Goal: Task Accomplishment & Management: Manage account settings

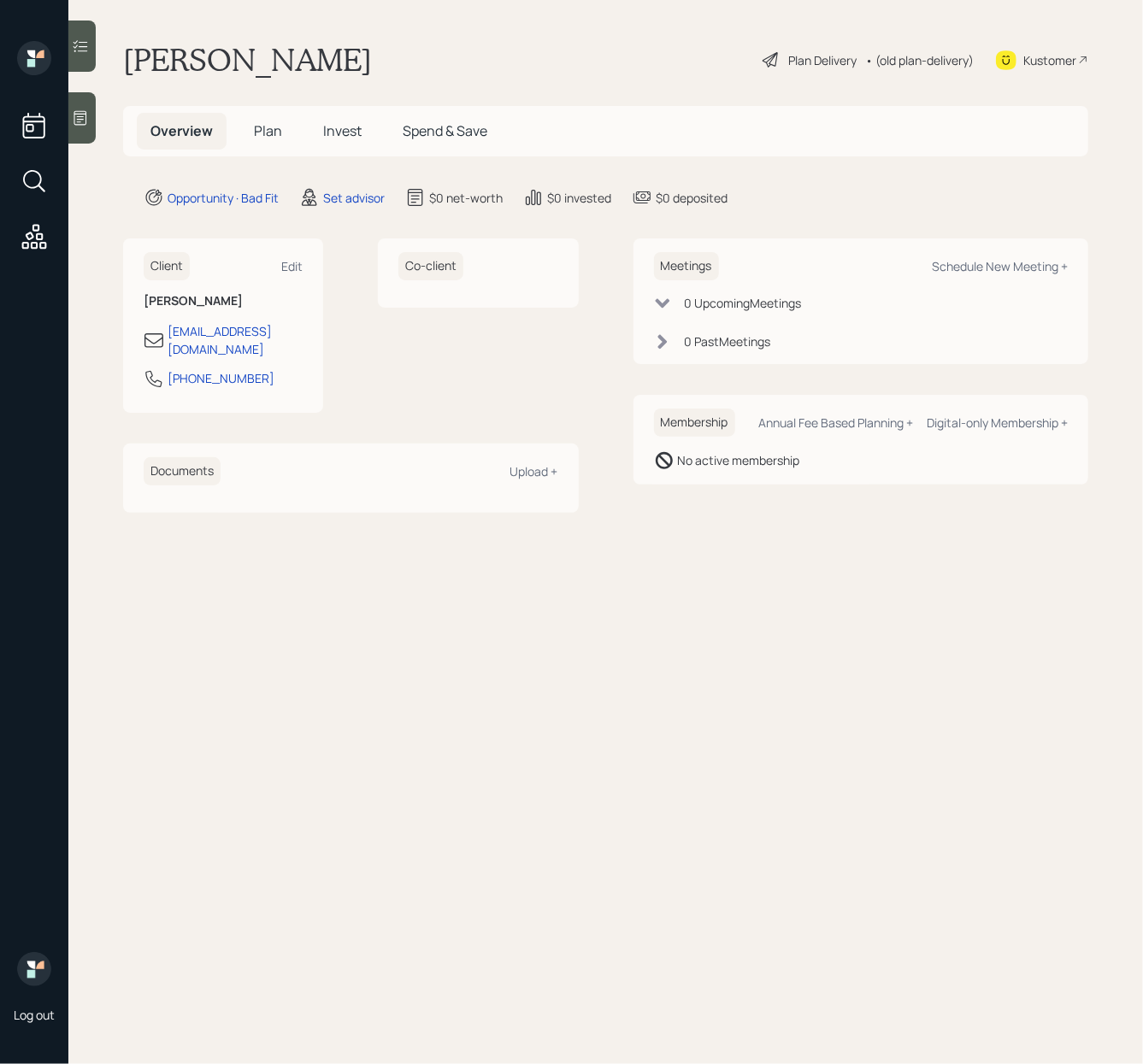
click at [90, 131] on div at bounding box center [82, 118] width 27 height 52
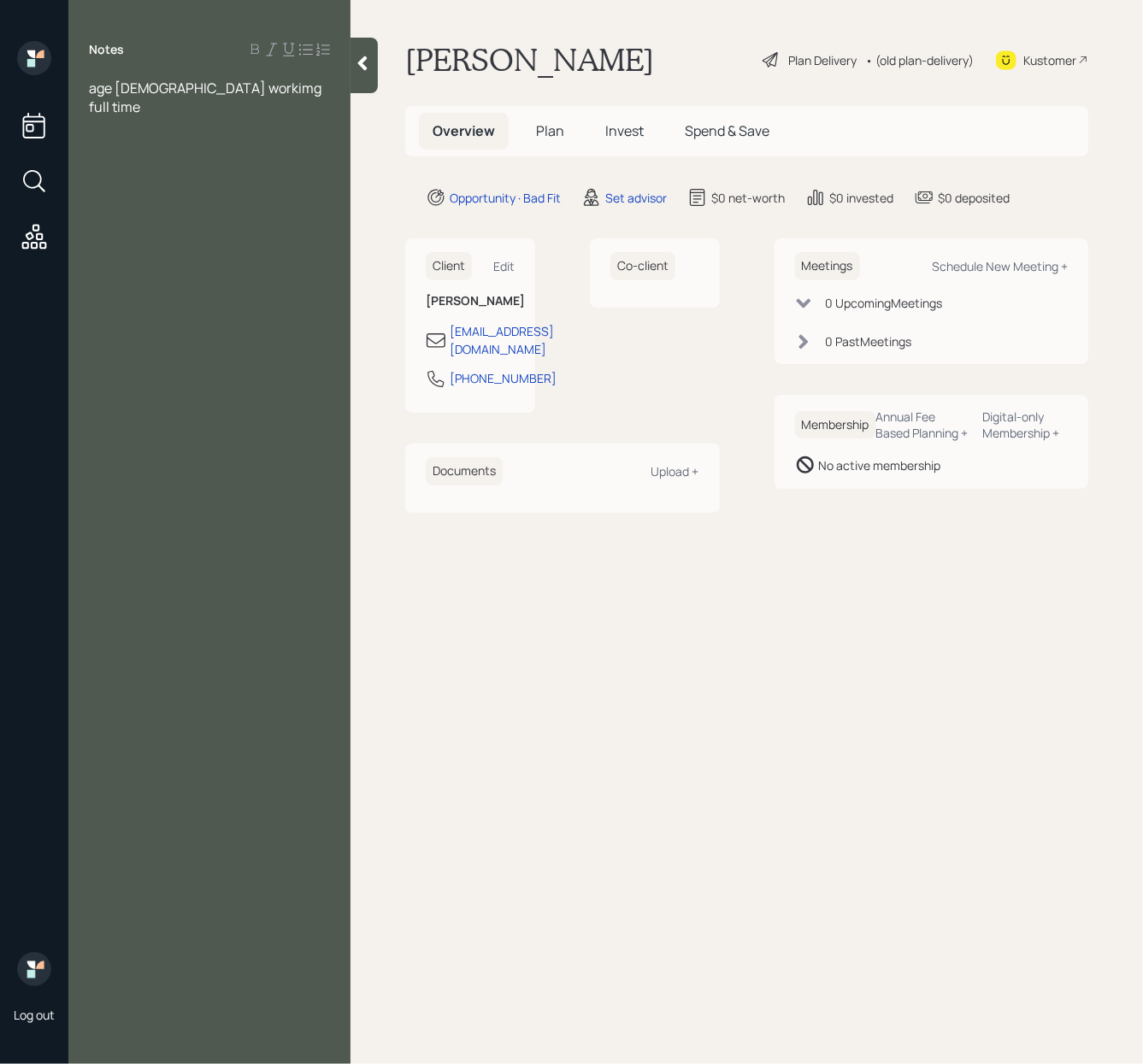
click at [165, 82] on span "age 68 workimg full time" at bounding box center [206, 97] width 235 height 38
click at [176, 92] on span "age 68 workimg full time" at bounding box center [206, 97] width 235 height 38
click at [254, 89] on div "age 68 working full time" at bounding box center [209, 97] width 241 height 38
click at [178, 154] on div at bounding box center [209, 163] width 241 height 19
click at [182, 125] on span "does not ever want to retire but will prob retire in teh next 4 years" at bounding box center [198, 134] width 219 height 38
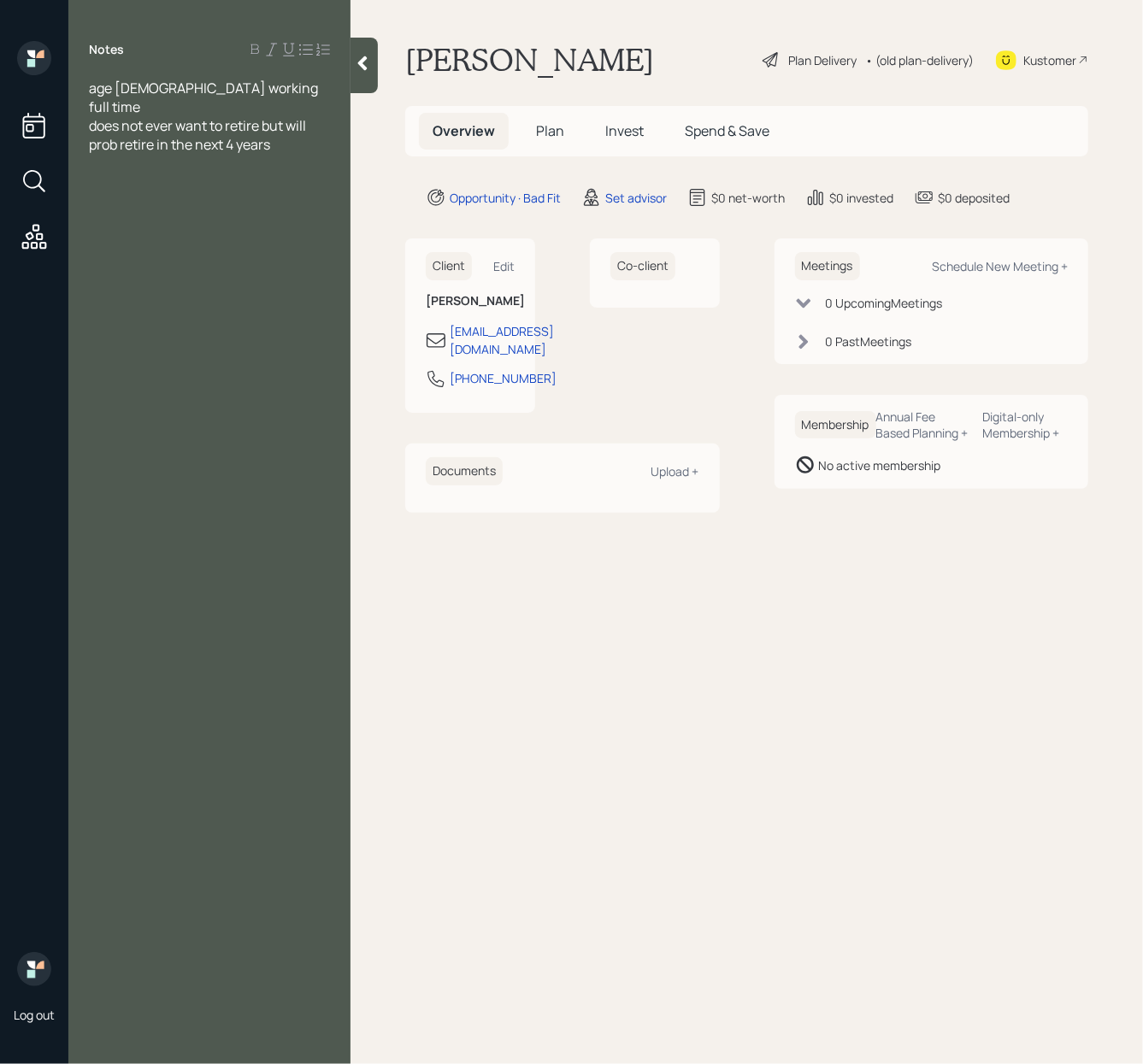
click at [248, 86] on div "age 68 working full time" at bounding box center [209, 97] width 241 height 38
click at [274, 122] on span "does not ever want to retire but will prob retire in the next 4 years" at bounding box center [198, 134] width 219 height 38
click at [132, 172] on div at bounding box center [209, 181] width 241 height 19
click at [240, 127] on span "does not ever want to retire but will prob retire in the next 4 years" at bounding box center [198, 134] width 219 height 38
click at [275, 128] on div "does not ever want to retire but will prob retire in the next 2 years" at bounding box center [209, 134] width 241 height 38
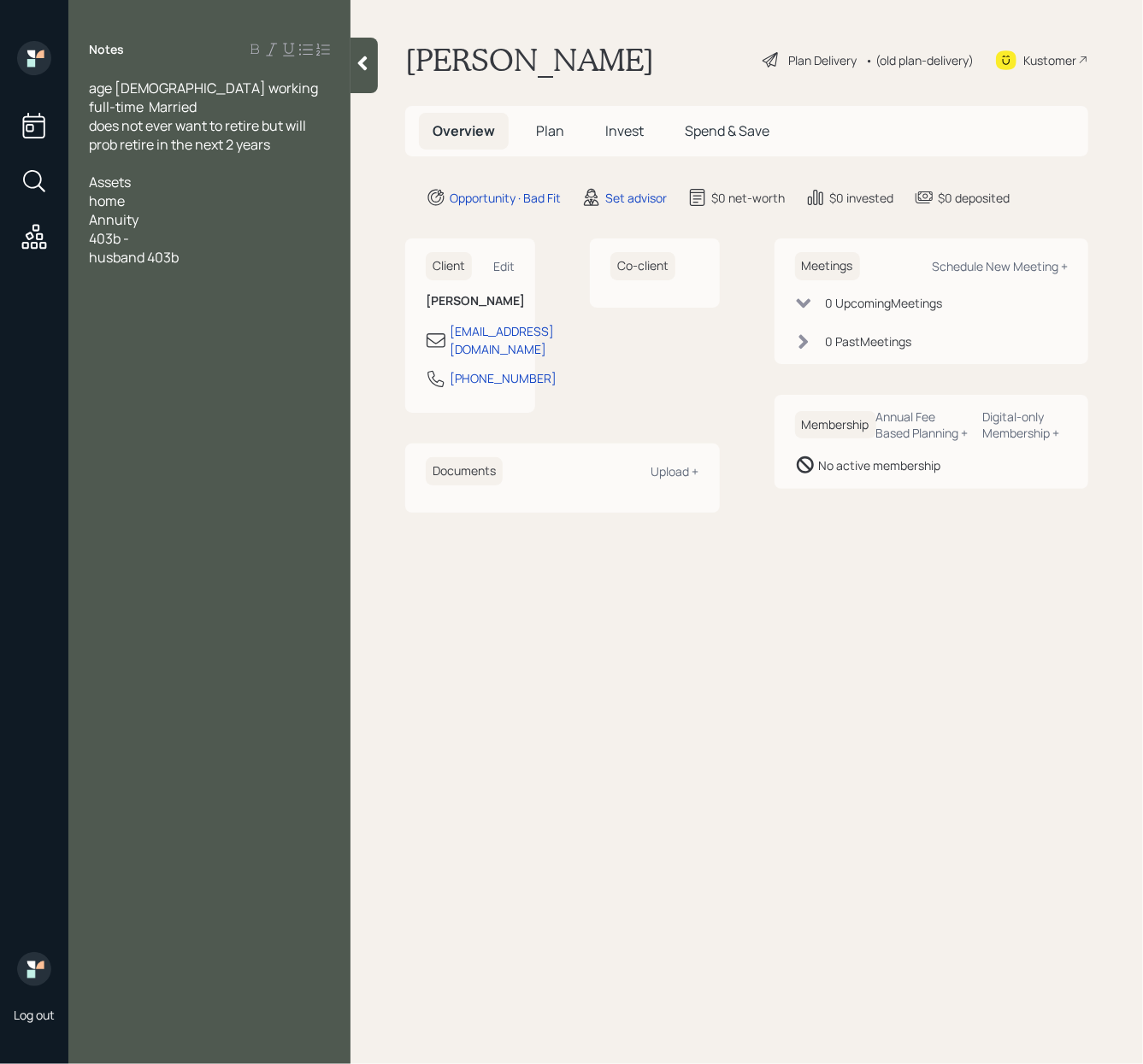
click at [148, 210] on div "Annuity" at bounding box center [209, 219] width 241 height 19
click at [159, 172] on div "Assets" at bounding box center [209, 181] width 241 height 19
click at [197, 267] on div "403b -" at bounding box center [209, 276] width 241 height 19
click at [208, 285] on div "husband 403b" at bounding box center [209, 294] width 241 height 19
click at [205, 285] on div "husband 403b" at bounding box center [209, 294] width 241 height 19
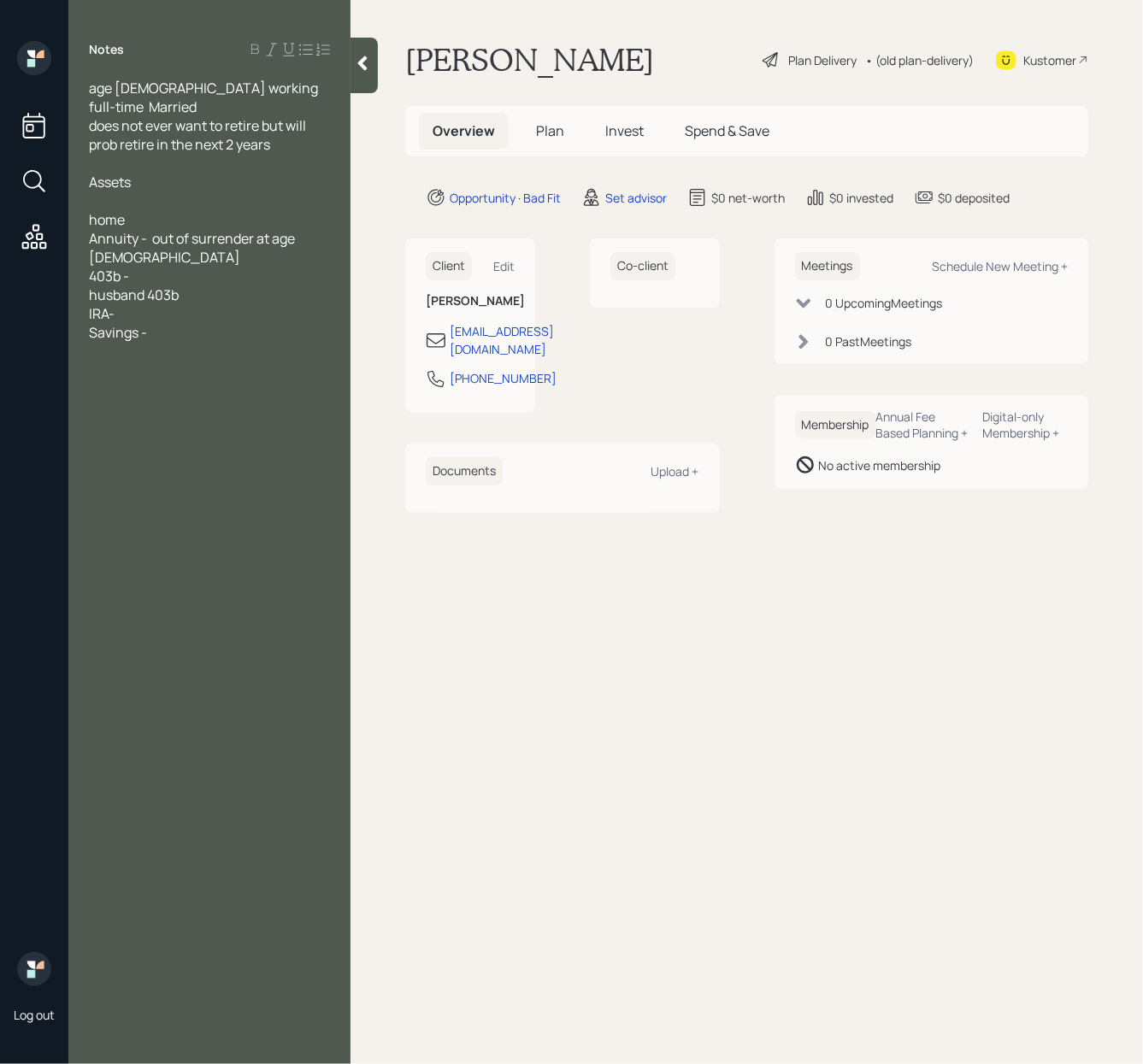
click at [191, 323] on div "Savings -" at bounding box center [209, 332] width 241 height 19
click at [150, 285] on span "husband 403b" at bounding box center [133, 294] width 90 height 19
click at [134, 304] on div "IRA-" at bounding box center [209, 313] width 241 height 19
click at [202, 285] on div "husband 403b" at bounding box center [209, 294] width 241 height 19
click at [200, 267] on div "403b -" at bounding box center [209, 276] width 241 height 19
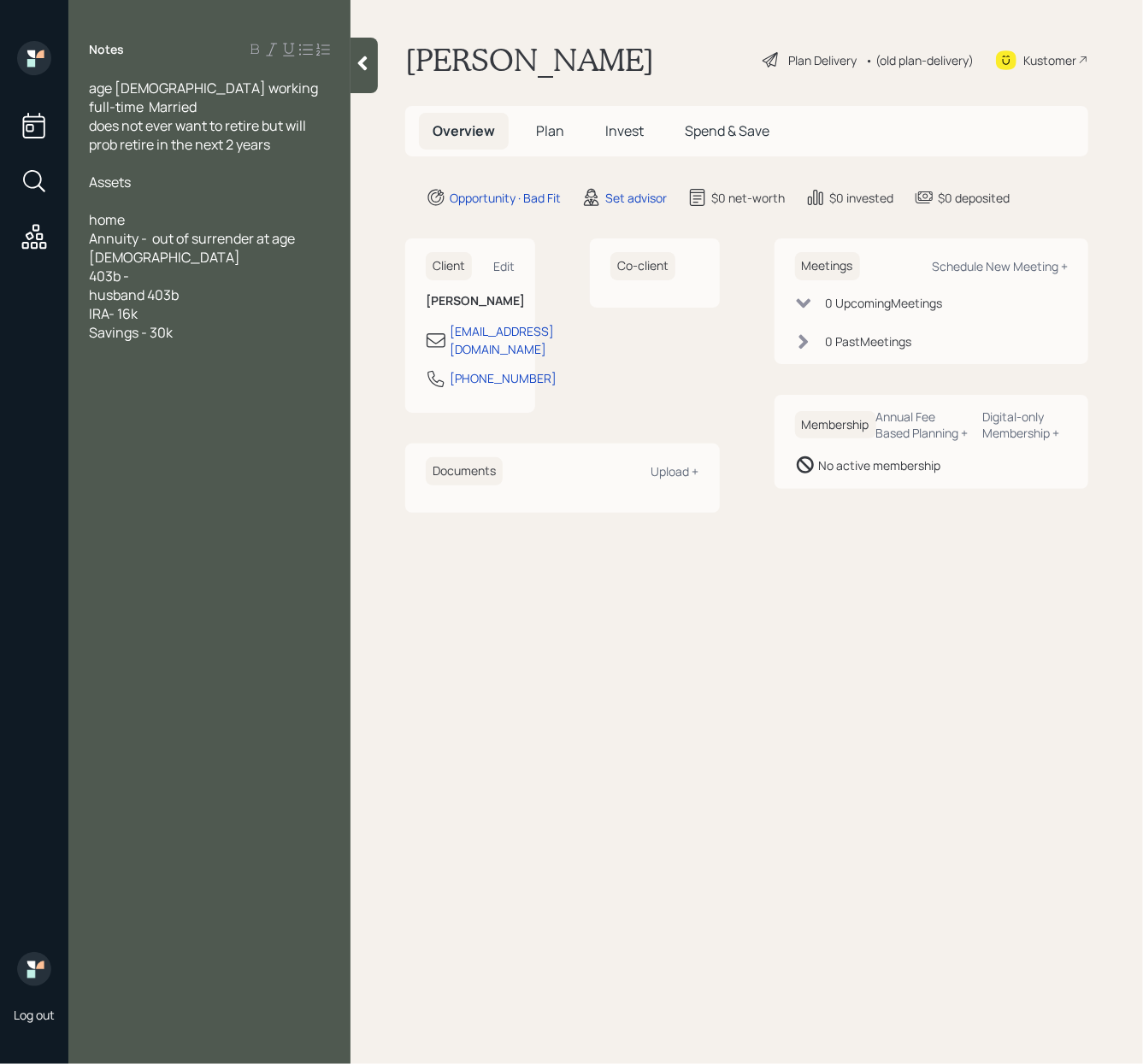
click at [190, 304] on div "IRA- 16k" at bounding box center [209, 313] width 241 height 19
click at [206, 342] on div at bounding box center [209, 351] width 241 height 19
click at [212, 323] on div "Savings - 30k" at bounding box center [209, 332] width 241 height 19
click at [151, 267] on div "403b -" at bounding box center [209, 276] width 241 height 19
click at [191, 285] on div "husband 403b" at bounding box center [209, 294] width 241 height 19
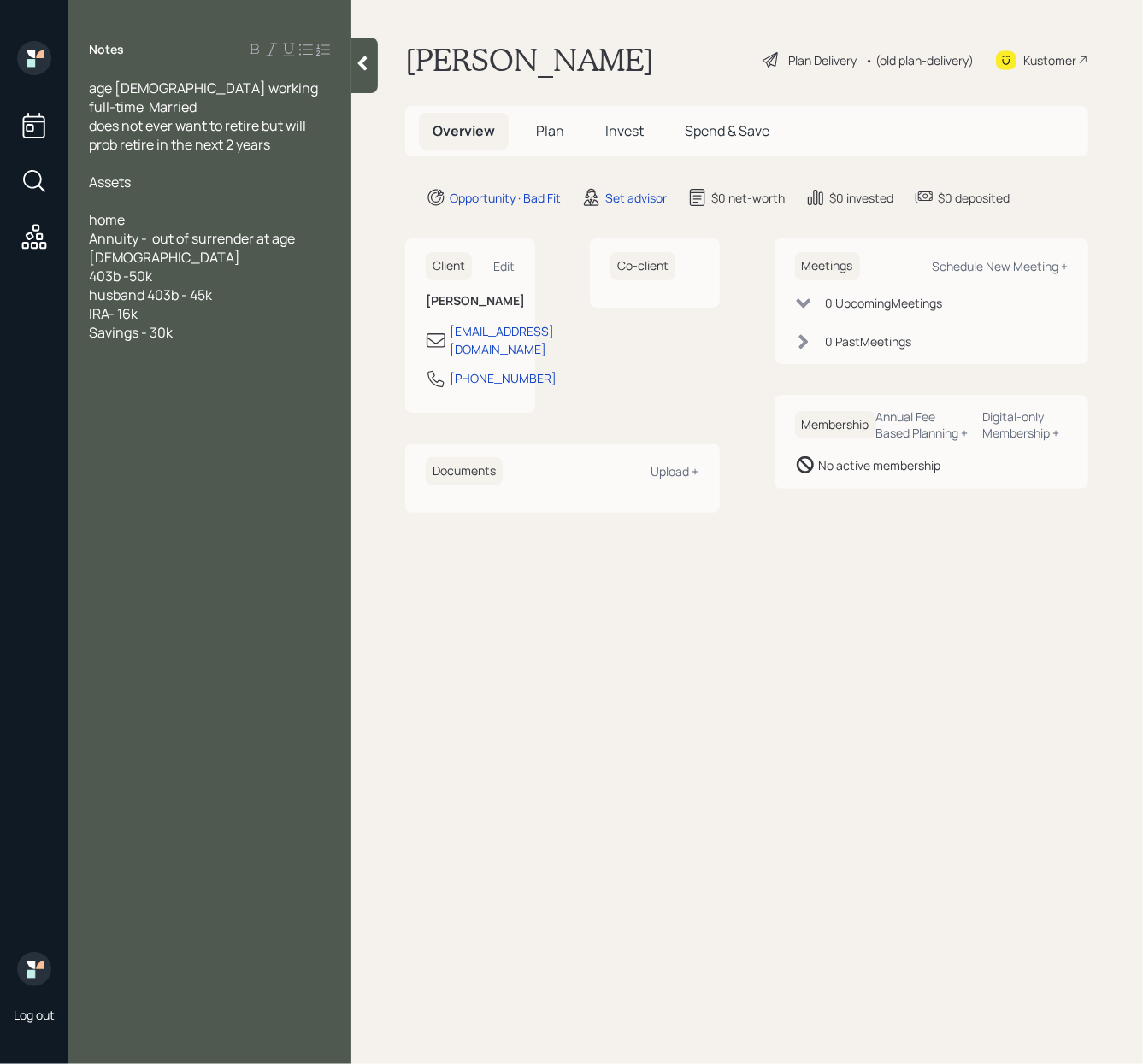
click at [153, 229] on span "Annuity - out of surrender at age 70" at bounding box center [193, 247] width 209 height 38
click at [217, 323] on div "Savings - 30k" at bounding box center [209, 332] width 241 height 19
click at [178, 323] on div "Savings - 30k" at bounding box center [209, 332] width 241 height 19
click at [154, 342] on div at bounding box center [209, 351] width 241 height 19
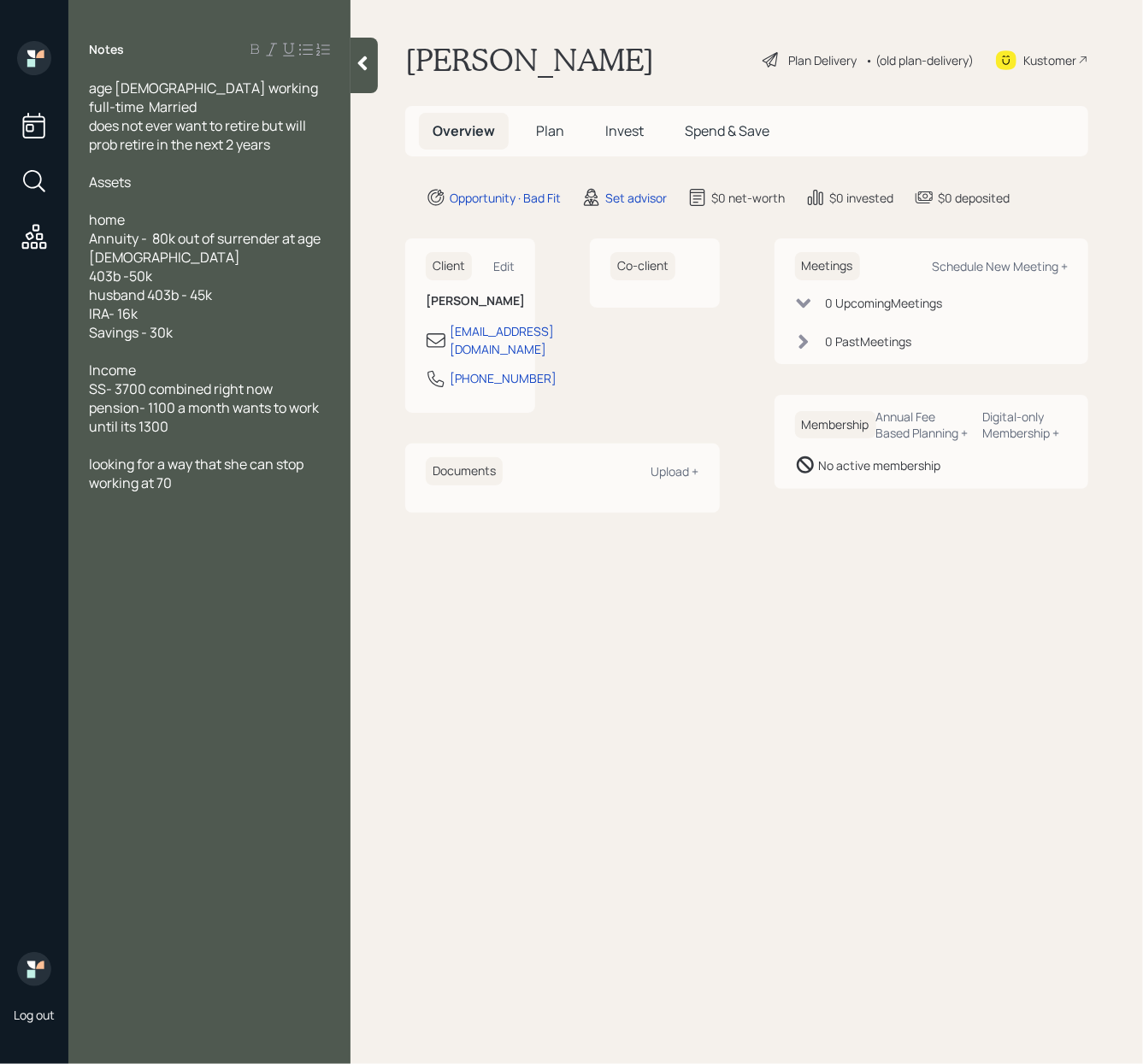
click at [173, 471] on span "looking for a way that she can stop working at 70" at bounding box center [197, 474] width 217 height 38
click at [161, 436] on div at bounding box center [209, 444] width 241 height 19
click at [288, 379] on div "SS- 3700 combined right now" at bounding box center [209, 388] width 241 height 19
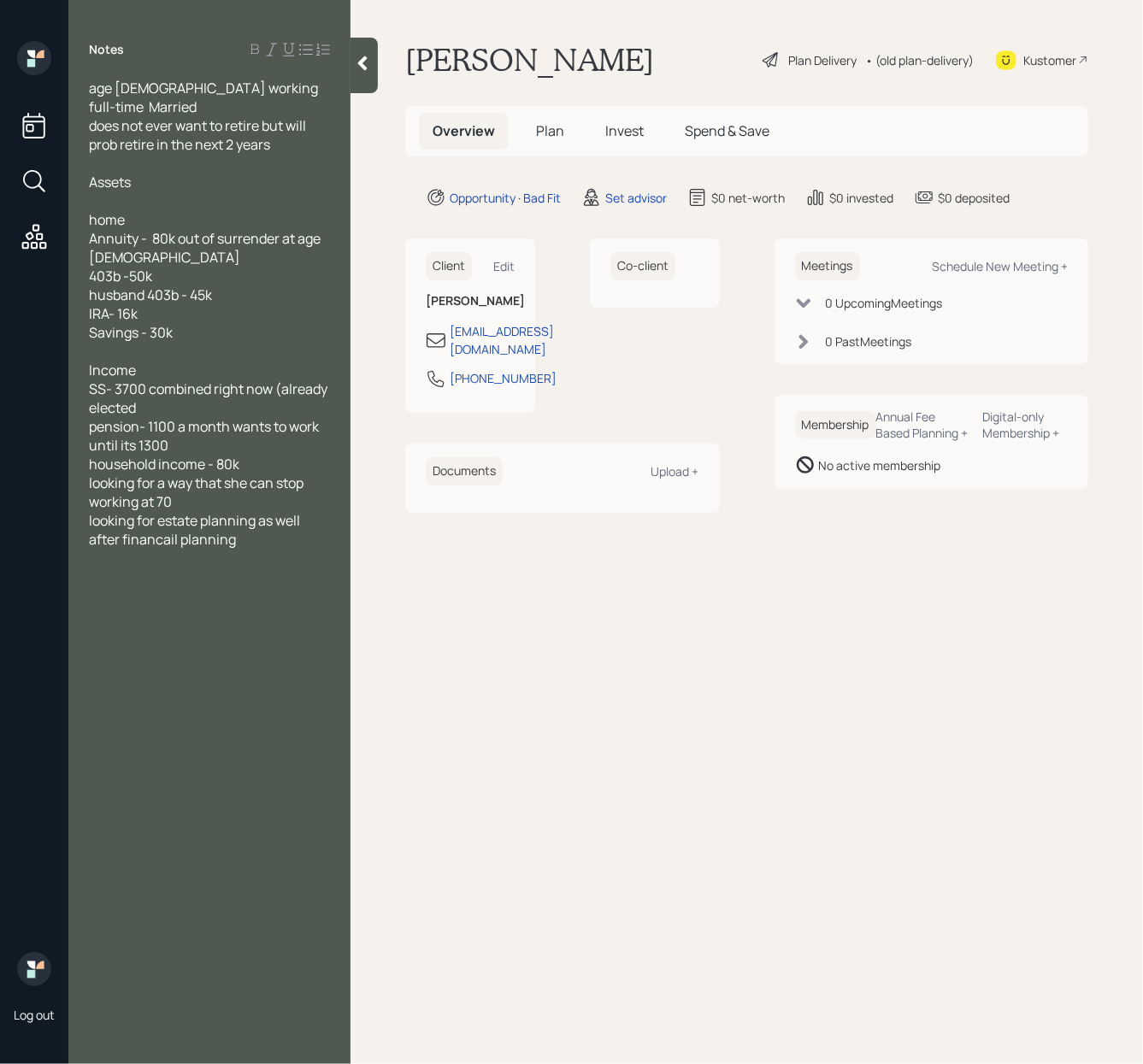
click at [273, 455] on div "household income - 80k" at bounding box center [209, 464] width 241 height 19
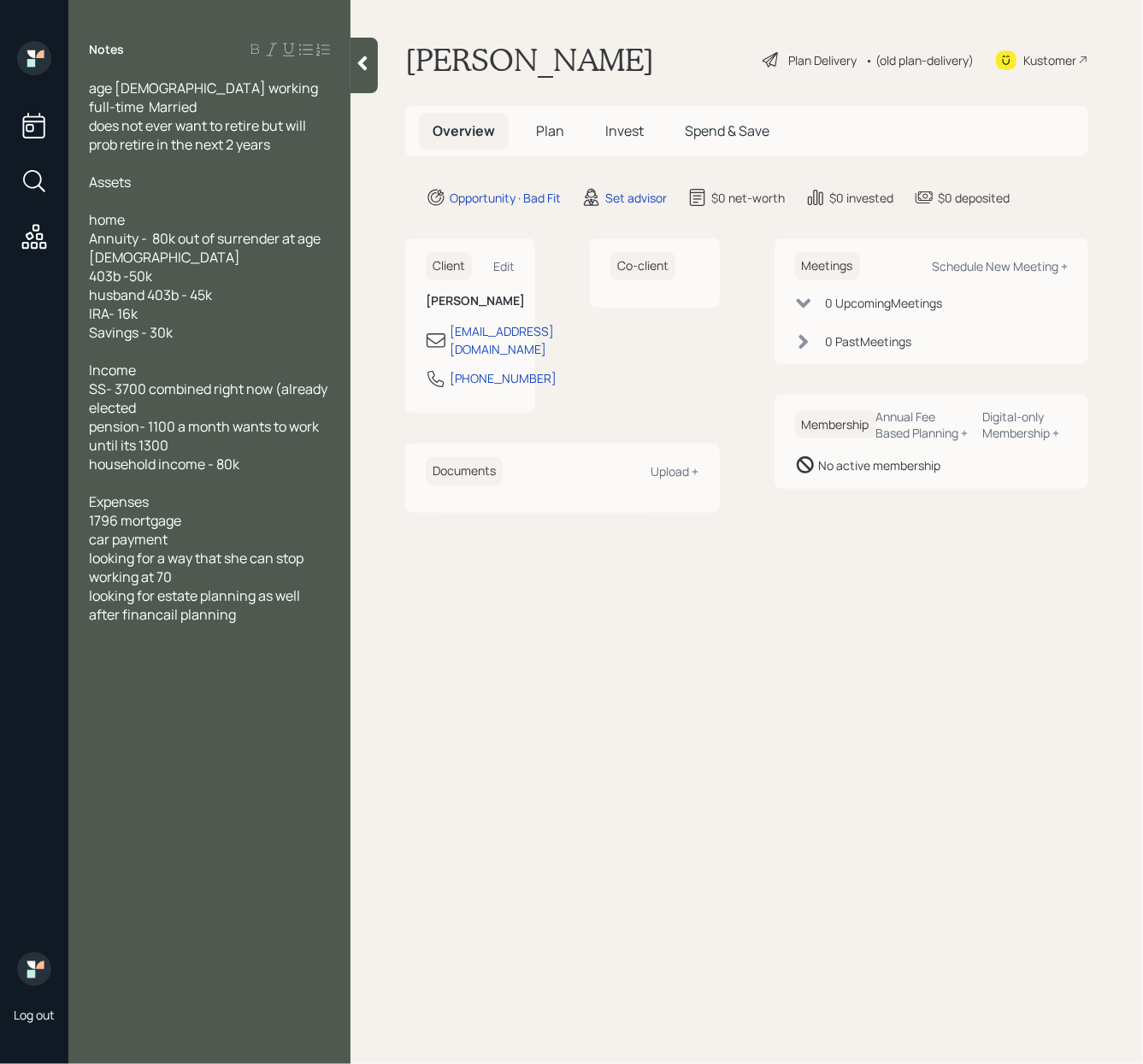
click at [90, 530] on span "car payment" at bounding box center [128, 539] width 79 height 19
click at [215, 530] on div "300 car payment" at bounding box center [209, 539] width 241 height 19
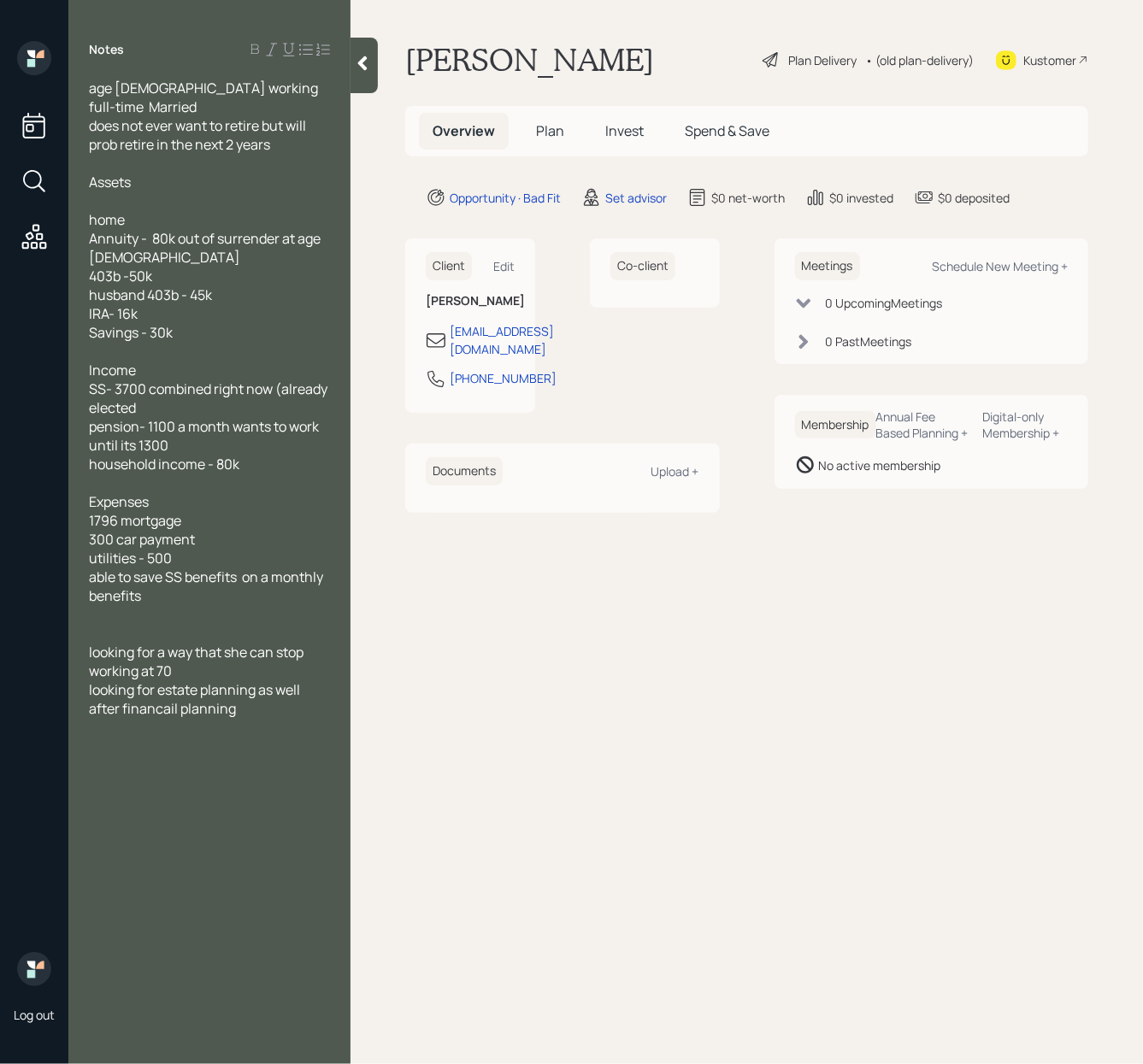
click at [268, 683] on div "looking for estate planning as well after financail planning" at bounding box center [209, 699] width 241 height 38
click at [241, 323] on div "Savings - 30k" at bounding box center [209, 332] width 241 height 19
click at [359, 64] on icon at bounding box center [363, 63] width 10 height 15
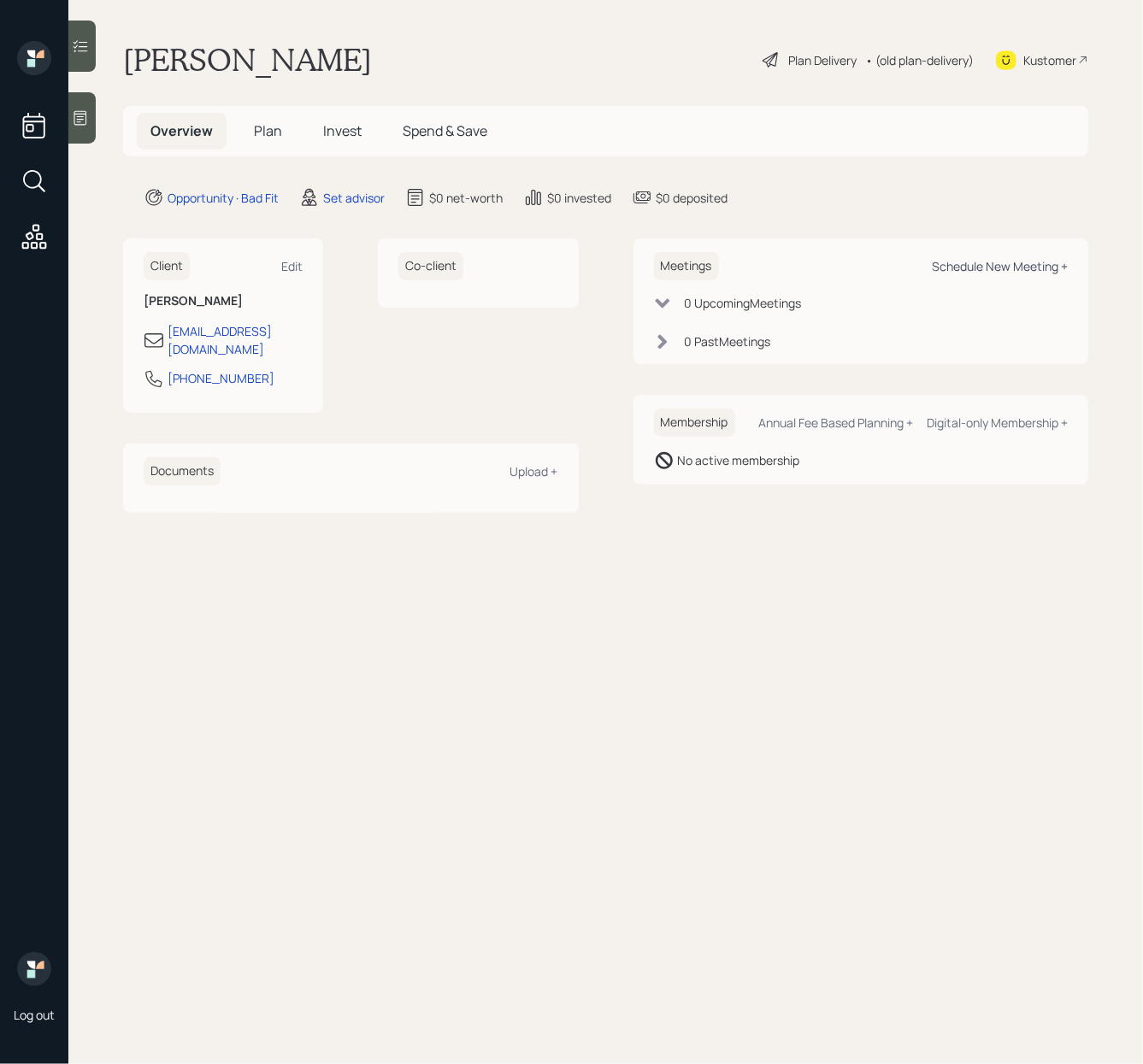
click at [1001, 264] on div "Schedule New Meeting +" at bounding box center [999, 266] width 135 height 17
select select "round-robin"
click at [292, 260] on div "Edit" at bounding box center [292, 266] width 21 height 17
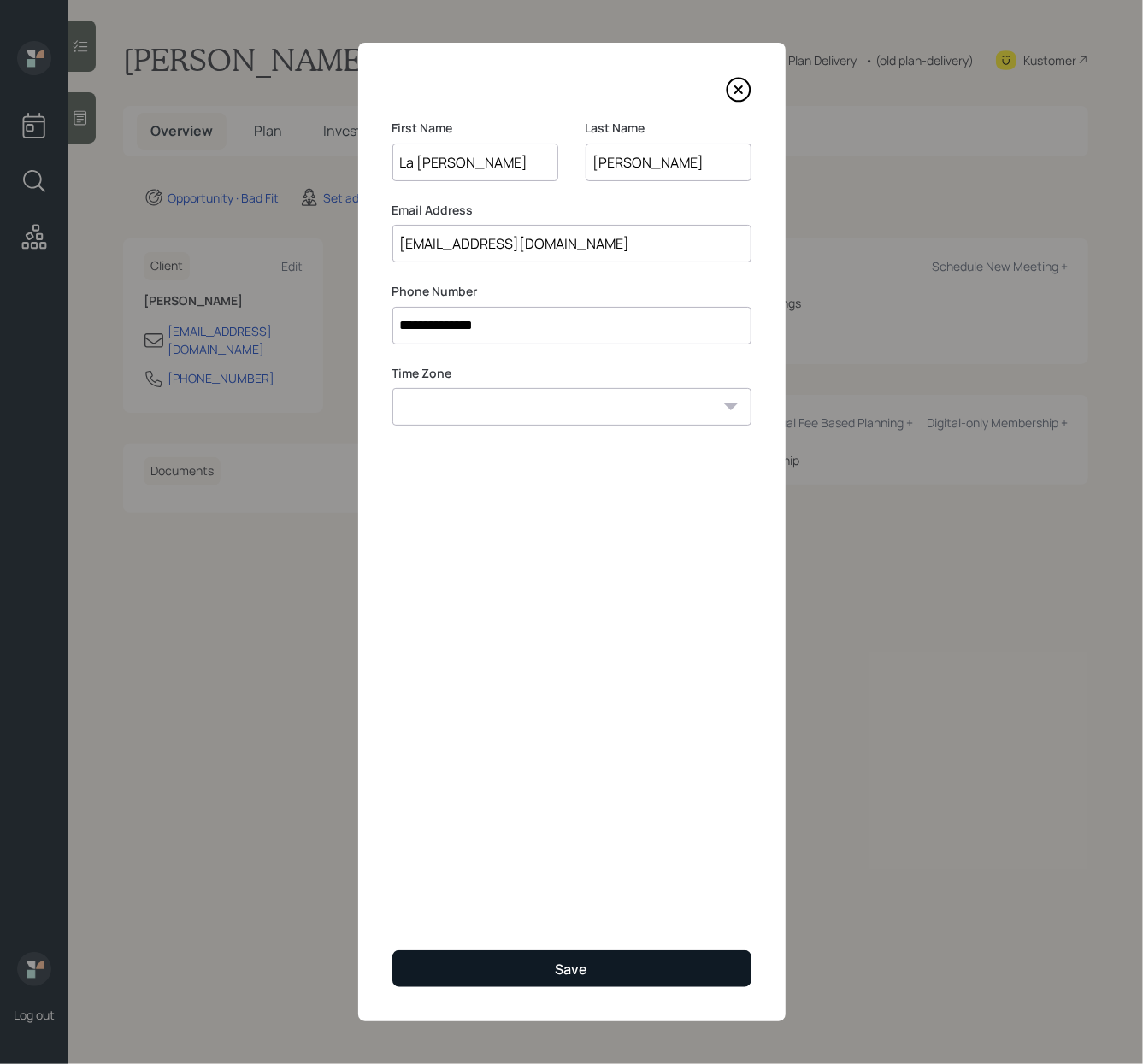
type input "La Tanya"
click at [545, 964] on button "Save" at bounding box center [572, 969] width 359 height 37
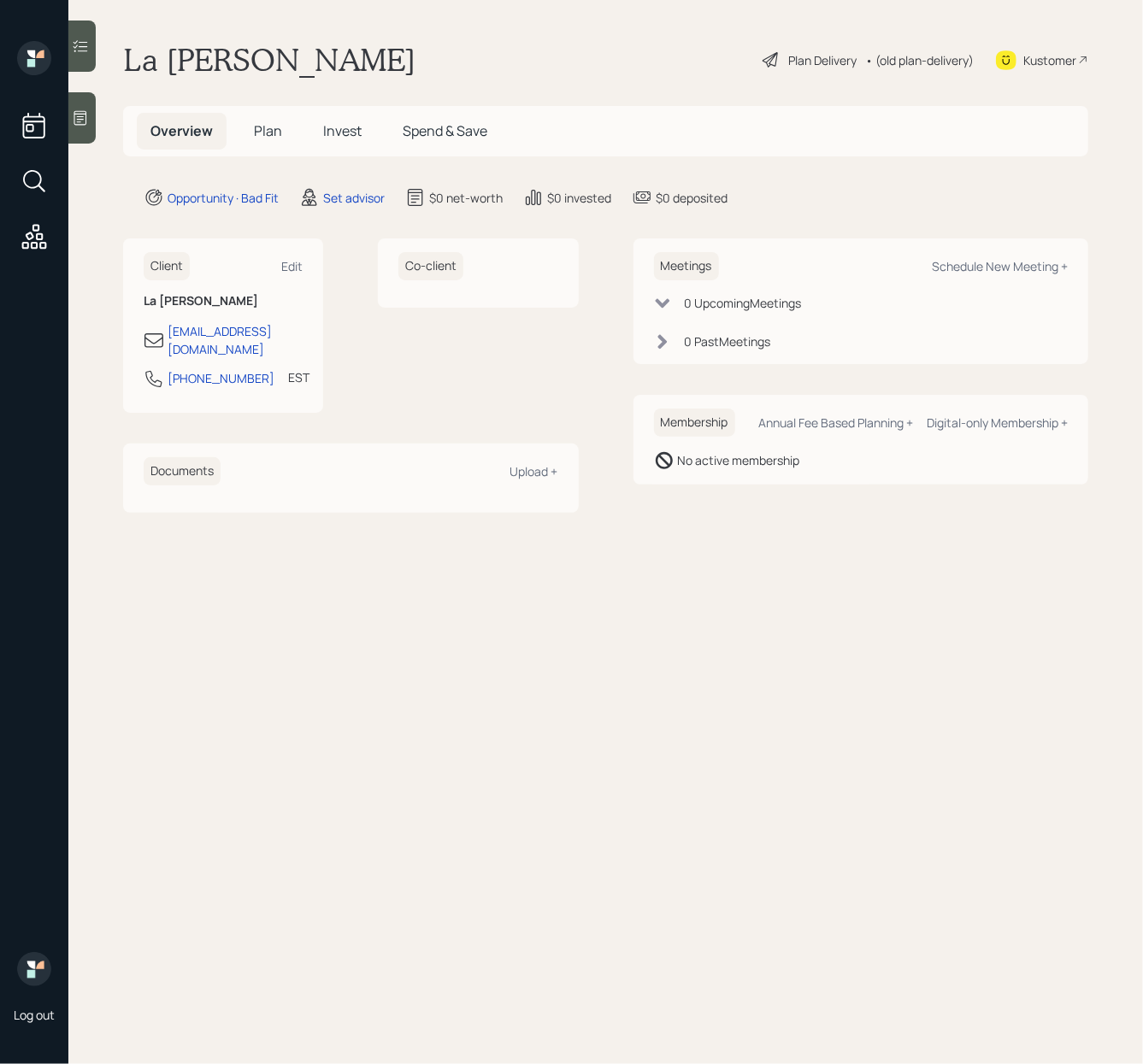
click at [80, 119] on icon at bounding box center [81, 118] width 18 height 18
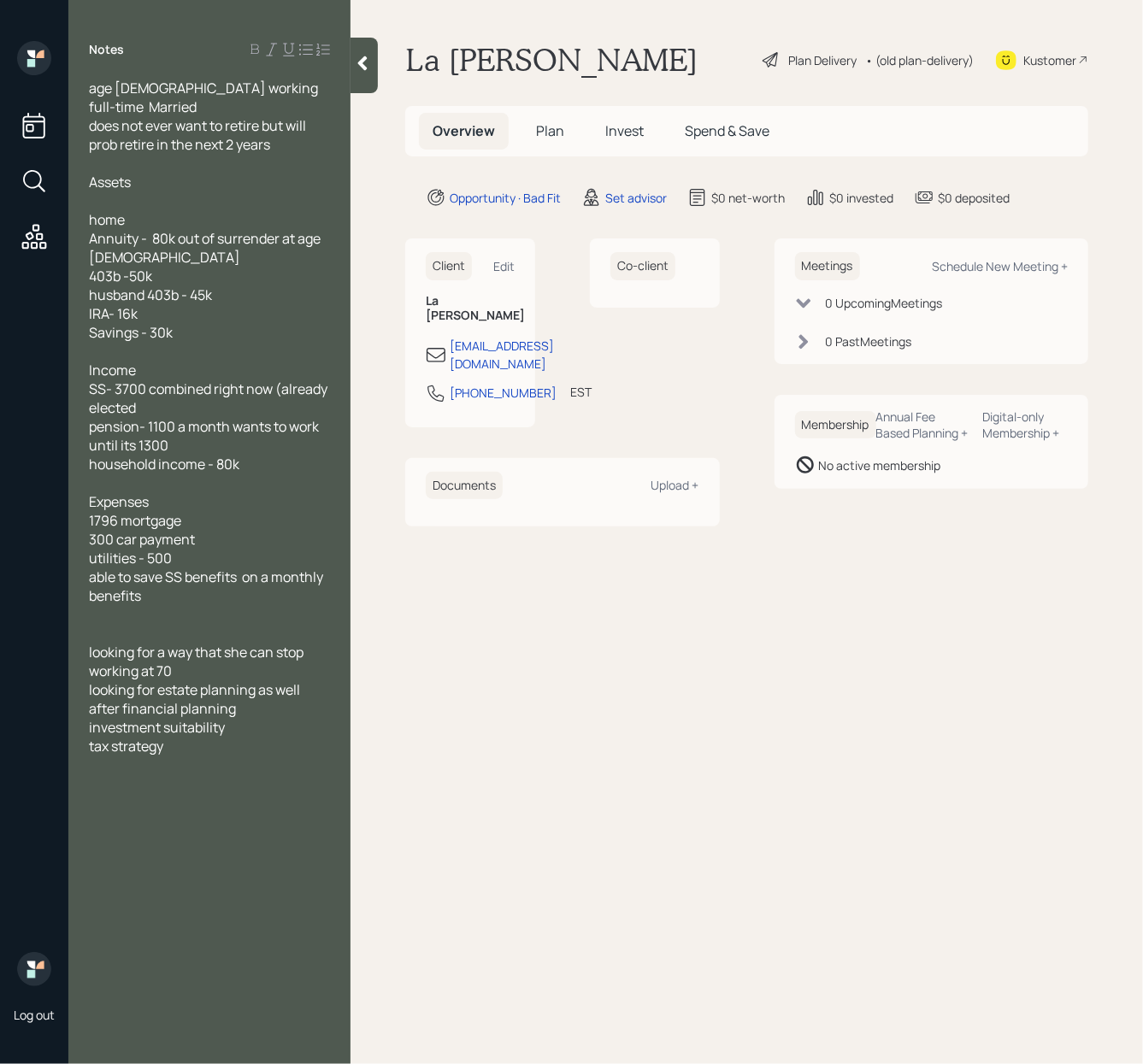
click at [193, 738] on div "Notes age 68 working full-time Married does not ever want to retire but will pr…" at bounding box center [209, 542] width 282 height 1003
click at [190, 723] on div "looking for a way that she can stop working at 70 looking for estate planning a…" at bounding box center [209, 700] width 241 height 113
click at [235, 728] on div "looking for a way that she can stop working at 70 looking for estate planning a…" at bounding box center [209, 700] width 241 height 113
click at [207, 800] on span "mentioned intention behind zoom meeting which is ti hopefully start off by mana…" at bounding box center [205, 830] width 233 height 75
click at [273, 850] on div "Notes age 68 working full-time Married does not ever want to retire but will pr…" at bounding box center [209, 542] width 282 height 1003
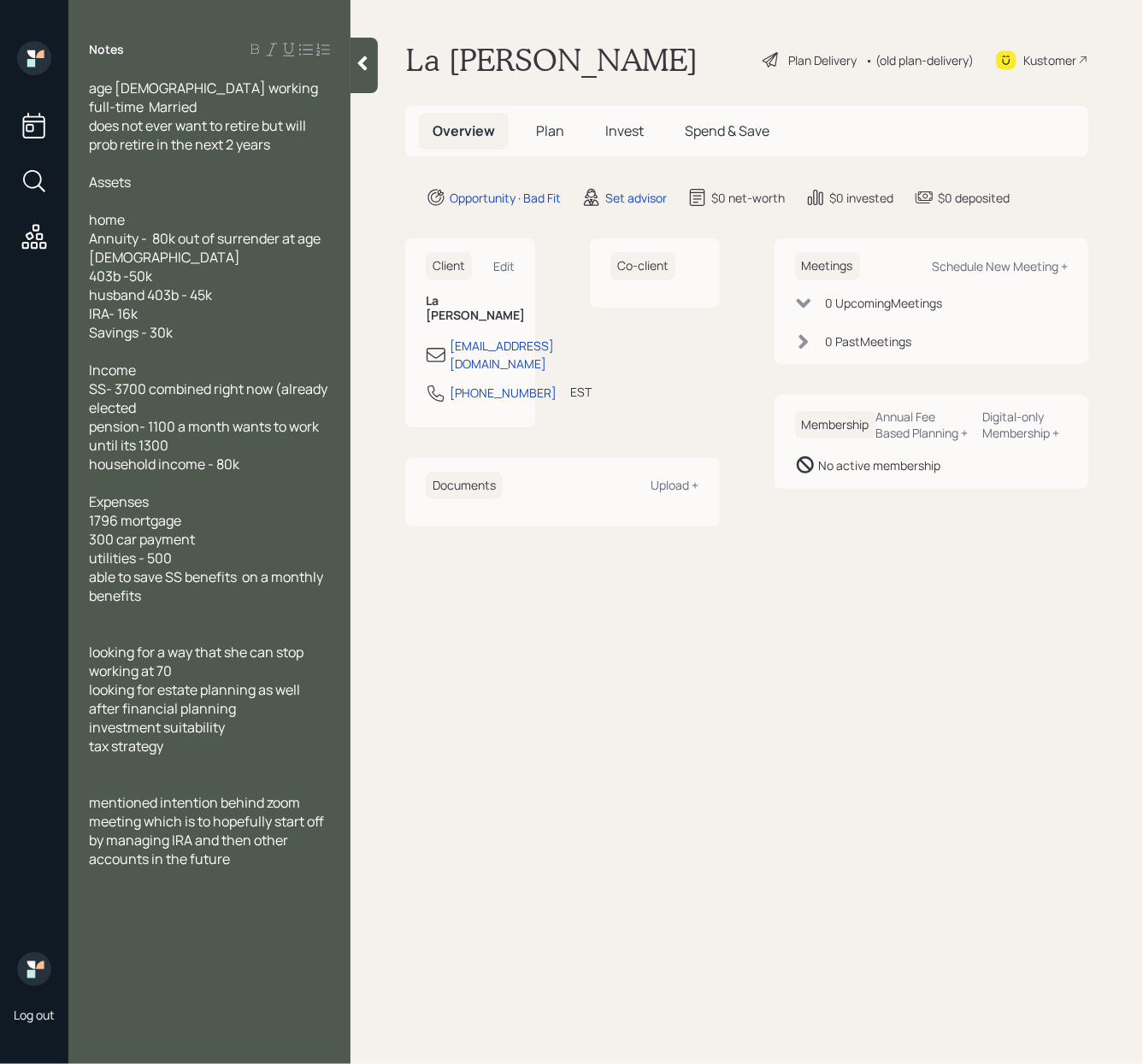
click at [359, 63] on icon at bounding box center [363, 63] width 10 height 15
